Goal: Information Seeking & Learning: Check status

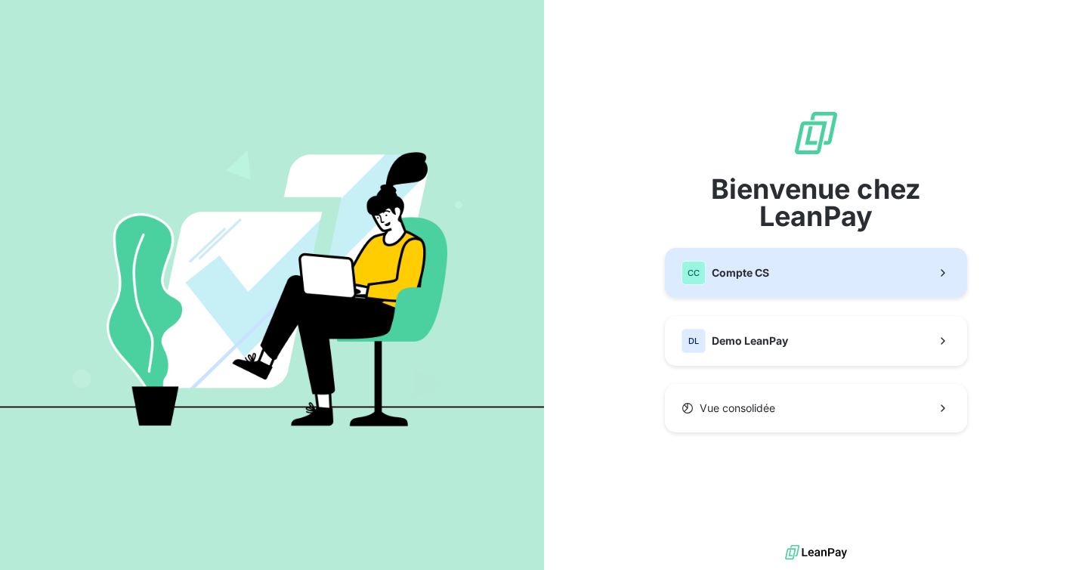
click at [733, 276] on span "Compte CS" at bounding box center [740, 272] width 57 height 15
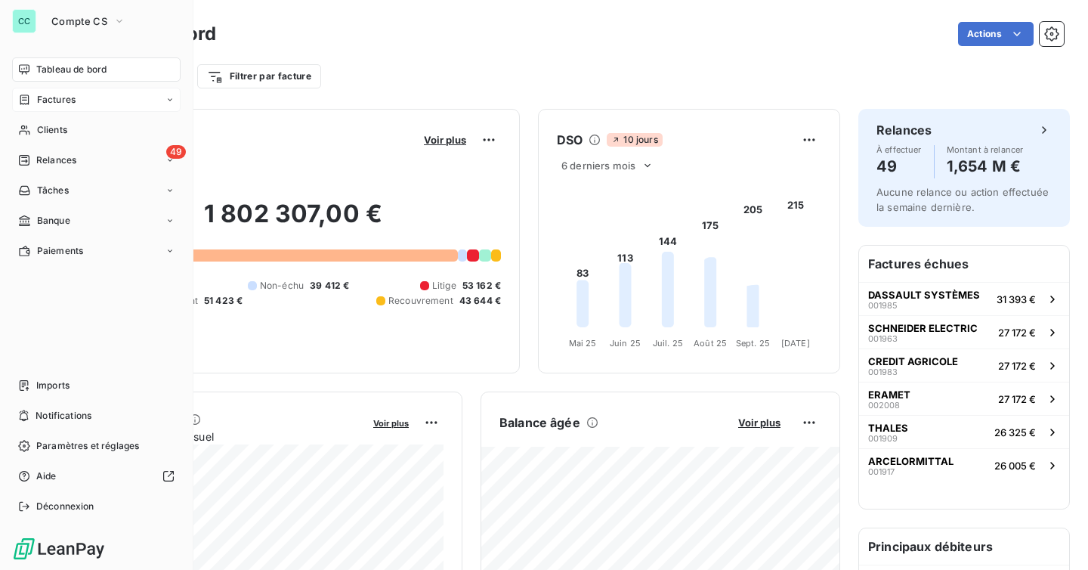
click at [42, 94] on span "Factures" at bounding box center [56, 100] width 39 height 14
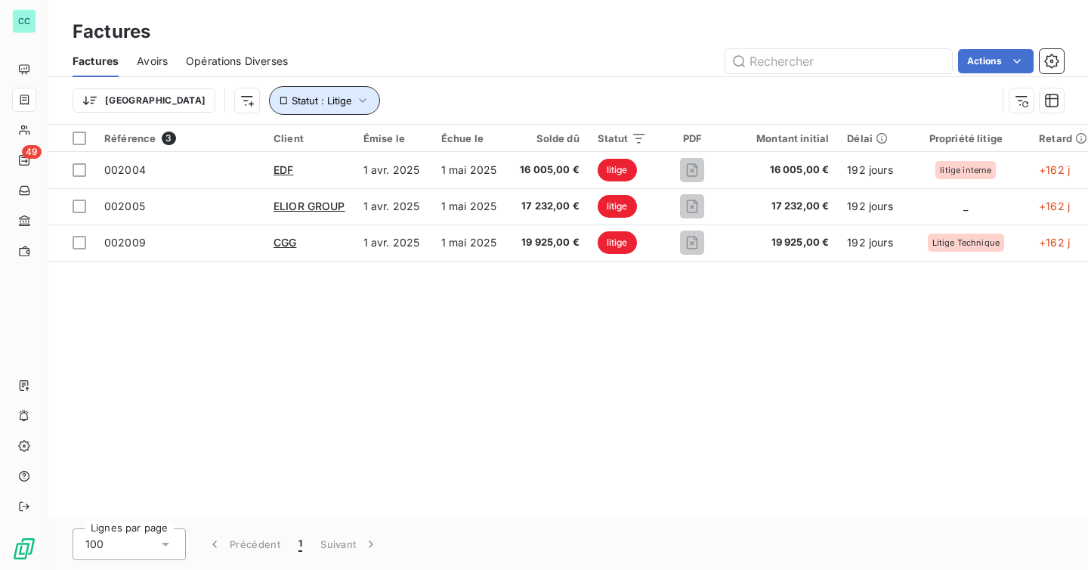
click at [292, 97] on span "Statut : Litige" at bounding box center [322, 100] width 60 height 12
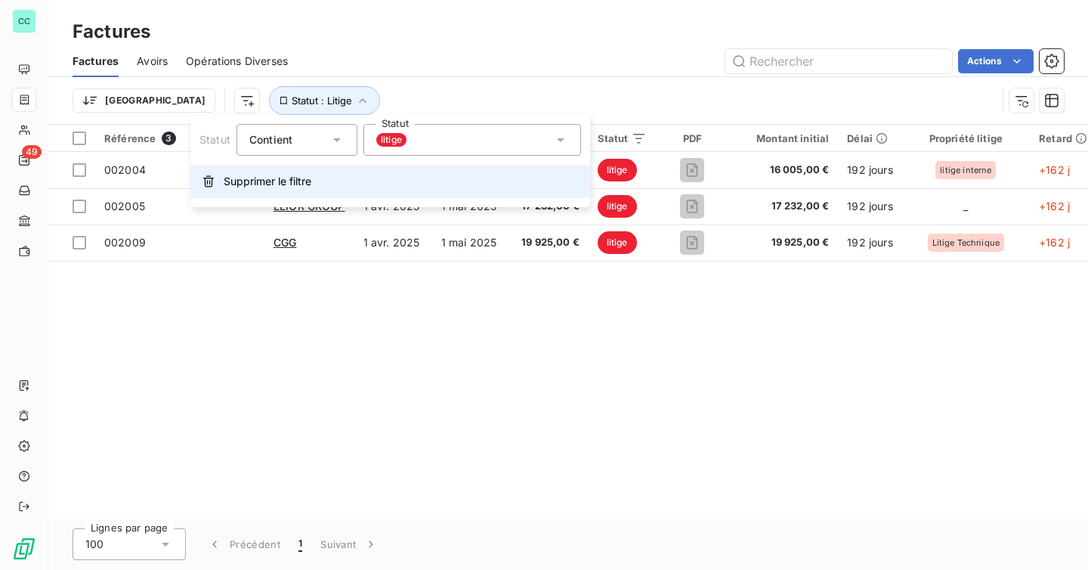
click at [258, 174] on span "Supprimer le filtre" at bounding box center [268, 181] width 88 height 15
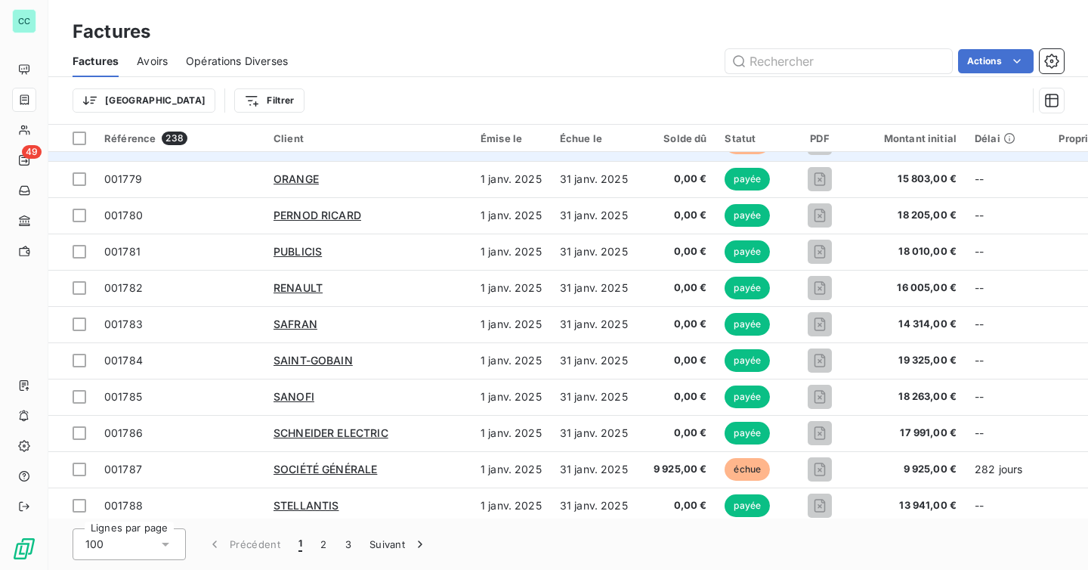
scroll to position [160, 0]
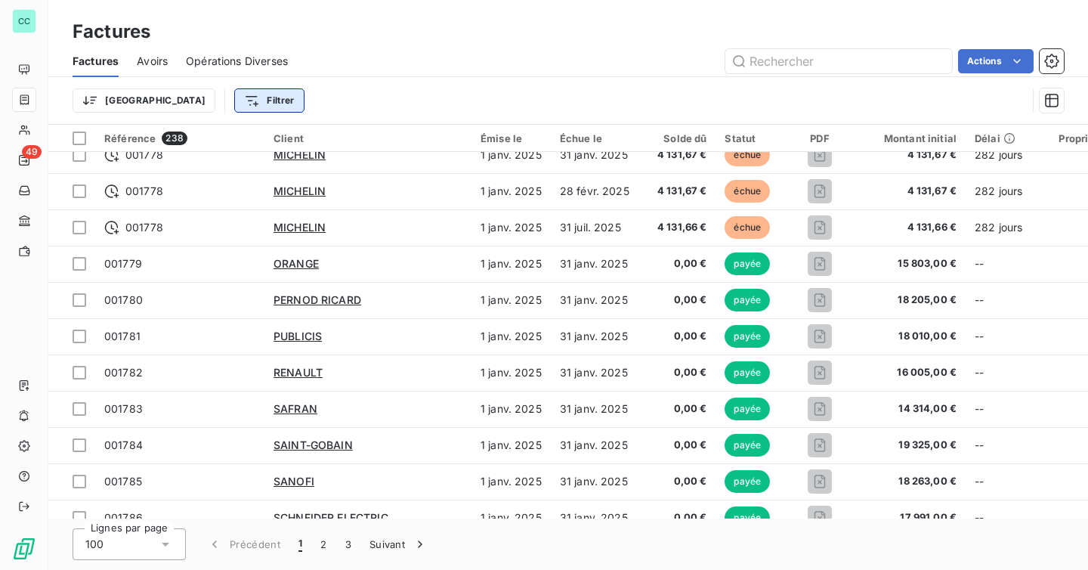
click at [193, 100] on html "CC 49 Factures Factures Avoirs Opérations Diverses Actions Trier Filtrer Référe…" at bounding box center [544, 285] width 1088 height 570
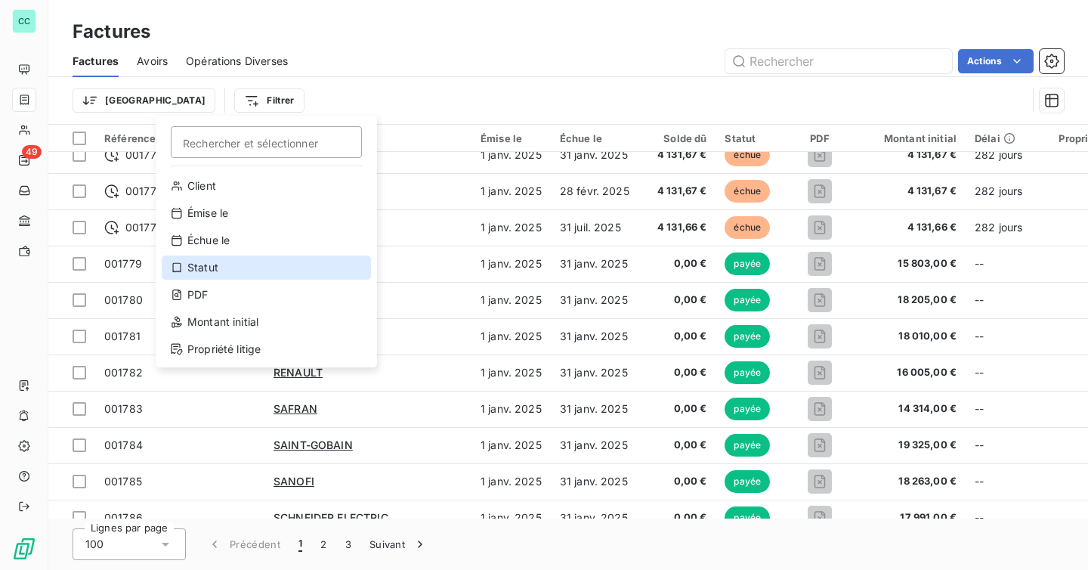
click at [256, 267] on div "Statut" at bounding box center [266, 267] width 209 height 24
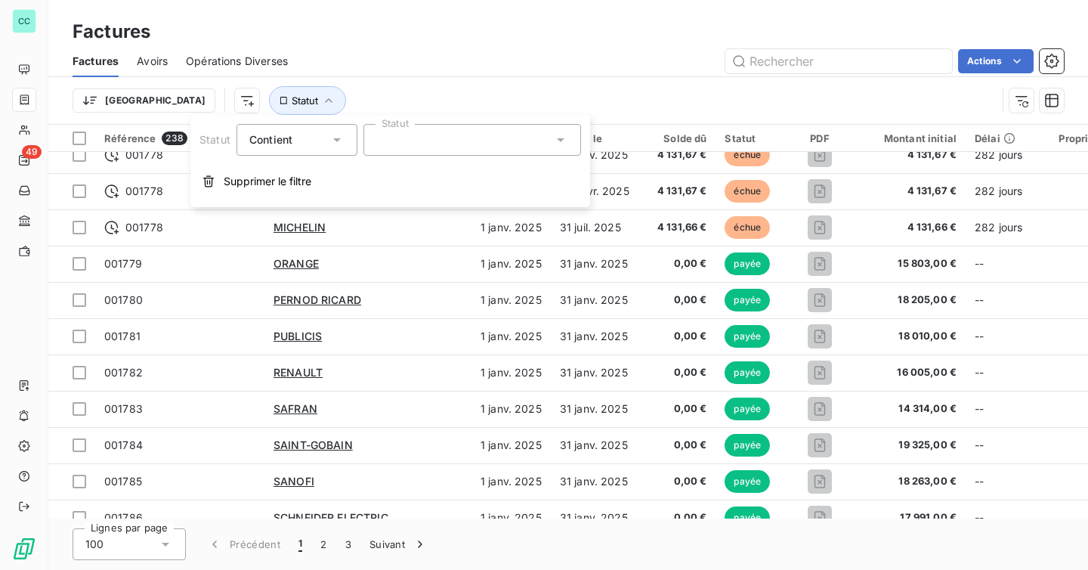
click at [454, 147] on div at bounding box center [472, 140] width 218 height 32
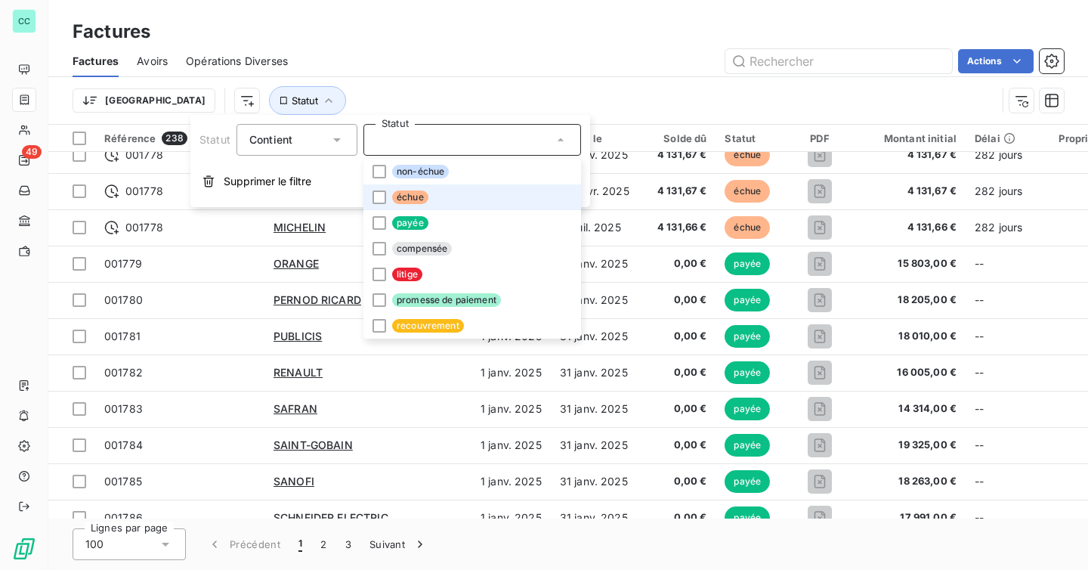
click at [434, 199] on li "échue" at bounding box center [472, 197] width 218 height 26
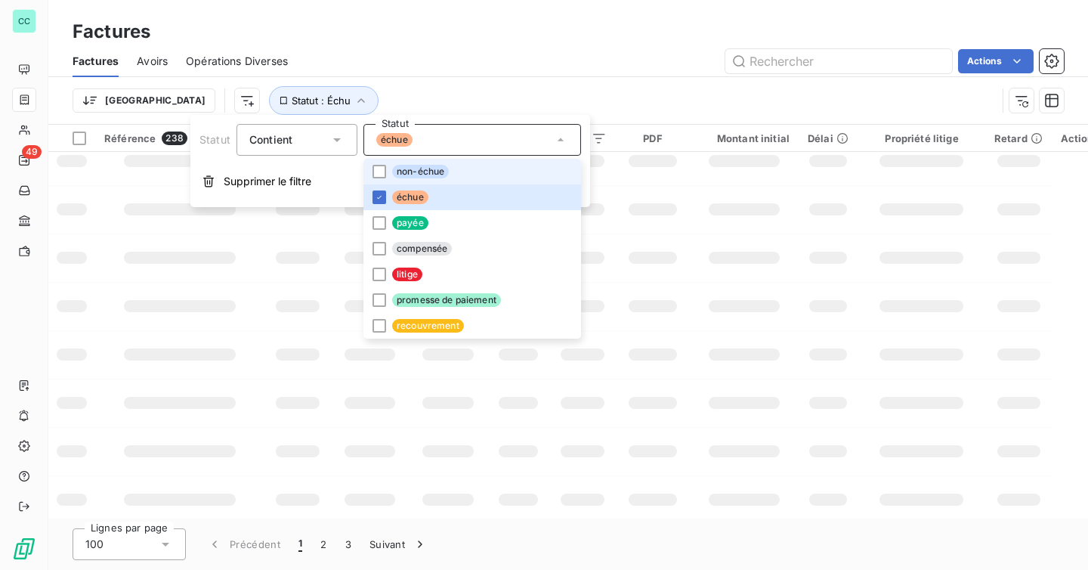
click at [434, 168] on span "non-échue" at bounding box center [420, 172] width 57 height 14
click at [450, 95] on div "Trier Statut : Échu , ..." at bounding box center [535, 100] width 924 height 29
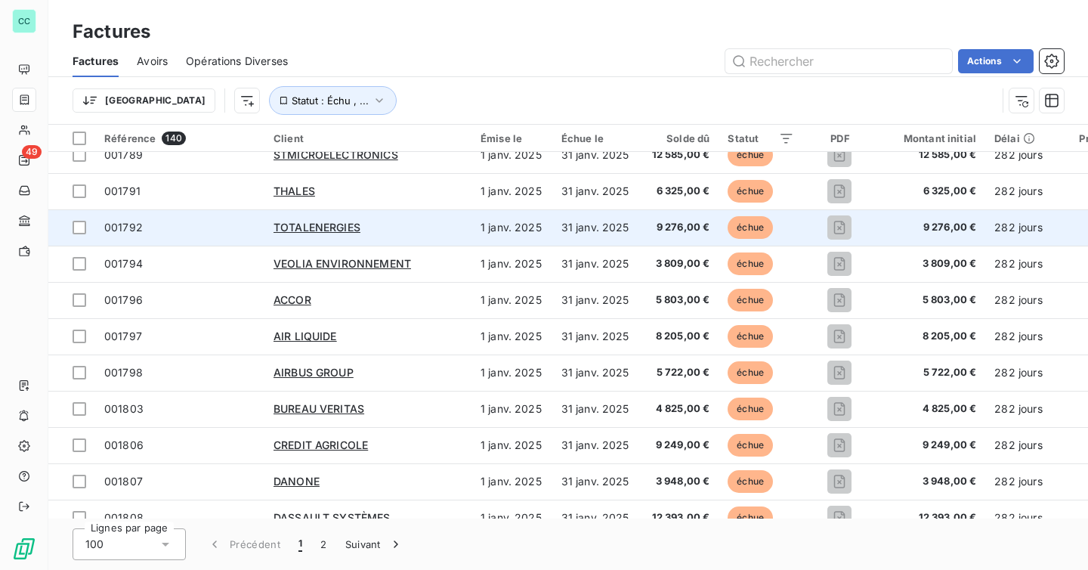
click at [391, 227] on div "TOTALENERGIES" at bounding box center [367, 227] width 189 height 15
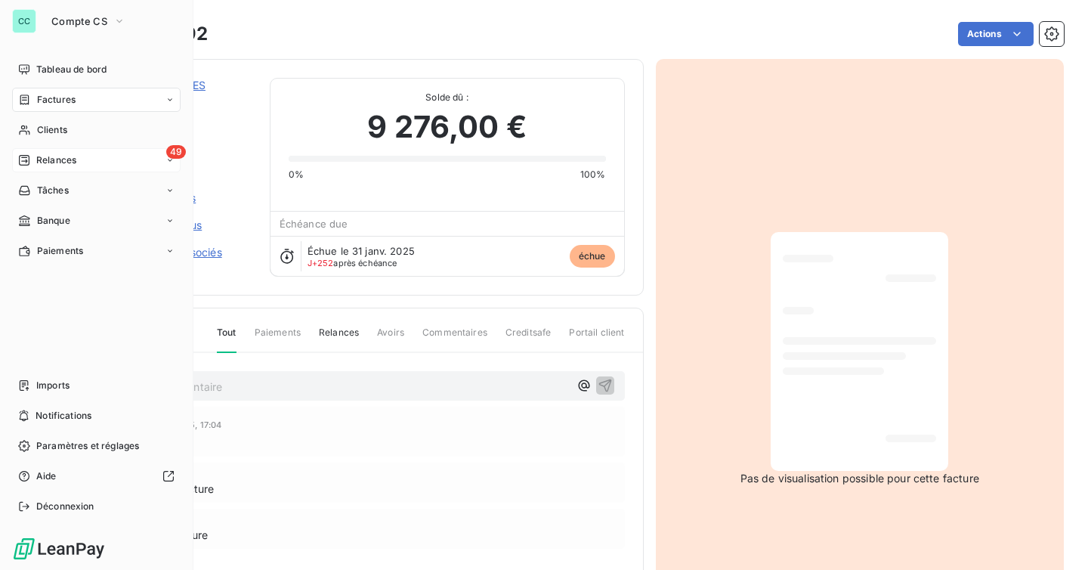
click at [76, 163] on span "Relances" at bounding box center [56, 160] width 40 height 14
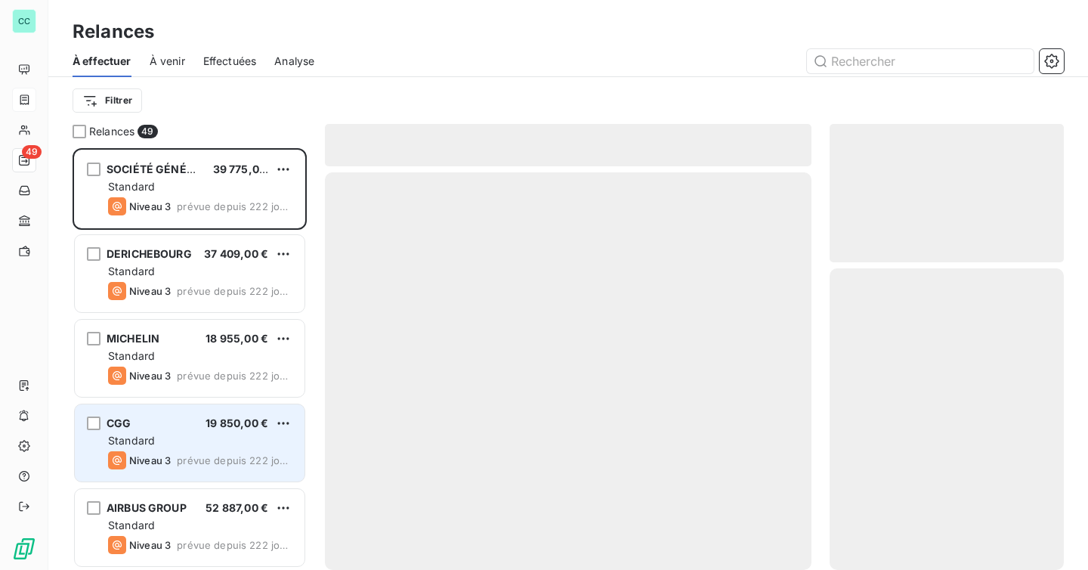
scroll to position [421, 234]
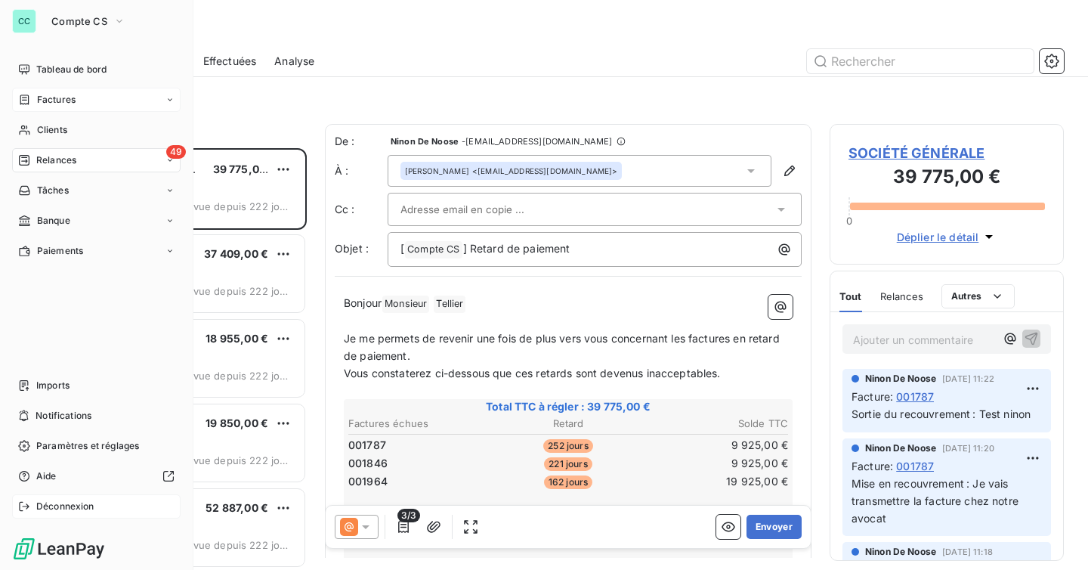
click at [61, 512] on span "Déconnexion" at bounding box center [65, 506] width 58 height 14
